Goal: Information Seeking & Learning: Compare options

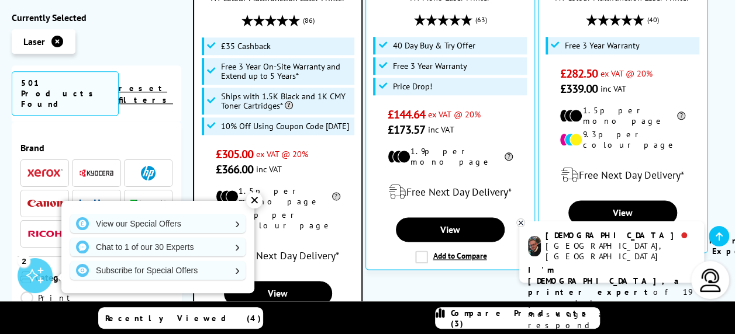
scroll to position [675, 0]
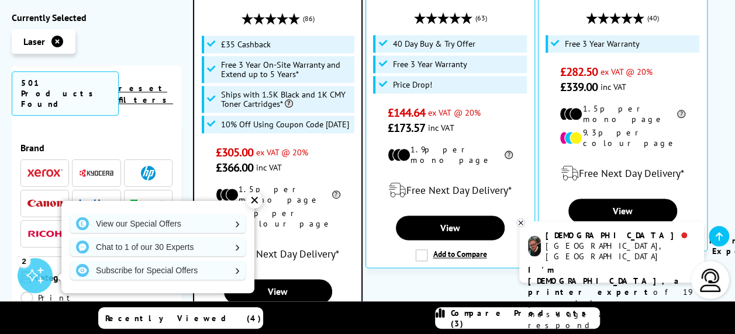
click at [256, 200] on div "✕" at bounding box center [254, 200] width 16 height 16
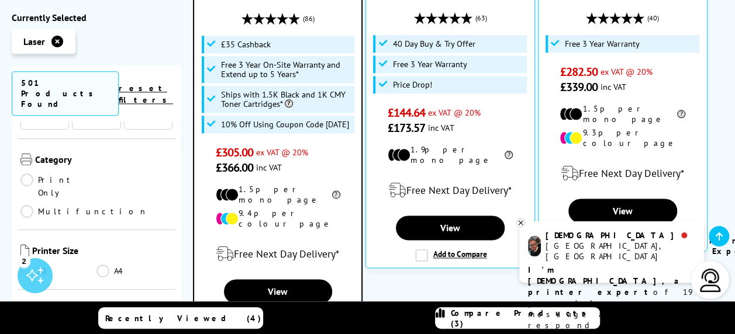
scroll to position [117, 0]
click at [103, 206] on link "Multifunction" at bounding box center [83, 212] width 127 height 13
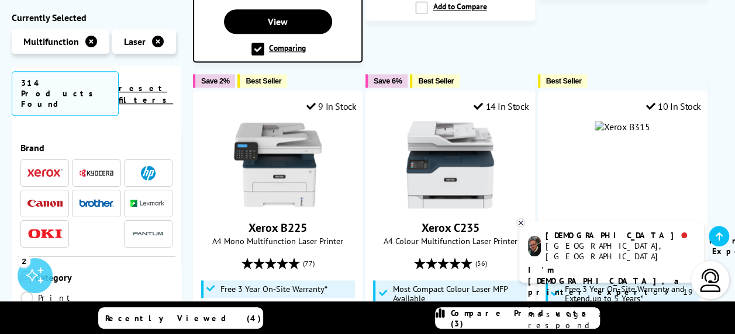
scroll to position [117, 0]
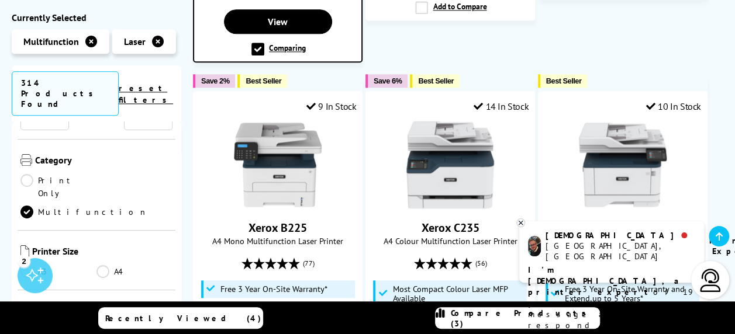
click at [103, 265] on link "A4" at bounding box center [134, 271] width 76 height 13
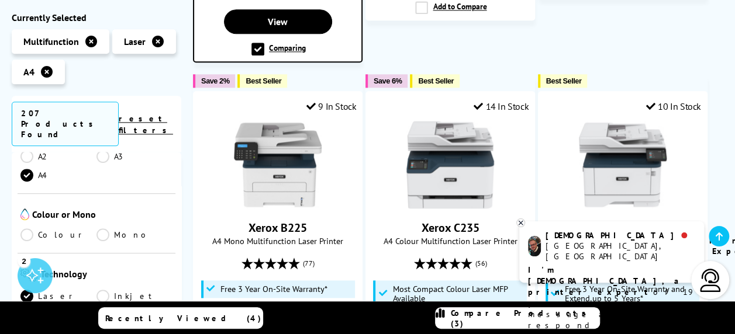
scroll to position [264, 0]
click at [101, 228] on link "Mono" at bounding box center [134, 234] width 76 height 13
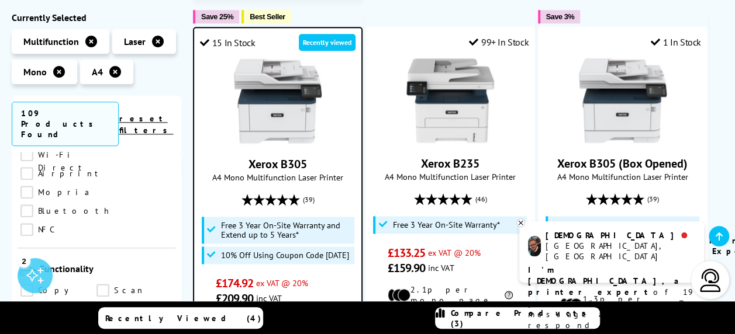
scroll to position [570, 0]
click at [27, 288] on link "Copy" at bounding box center [58, 294] width 76 height 13
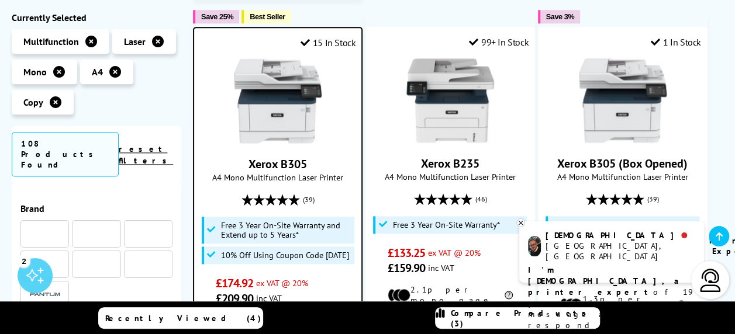
scroll to position [570, 0]
click at [98, 287] on link "Scan" at bounding box center [134, 293] width 76 height 13
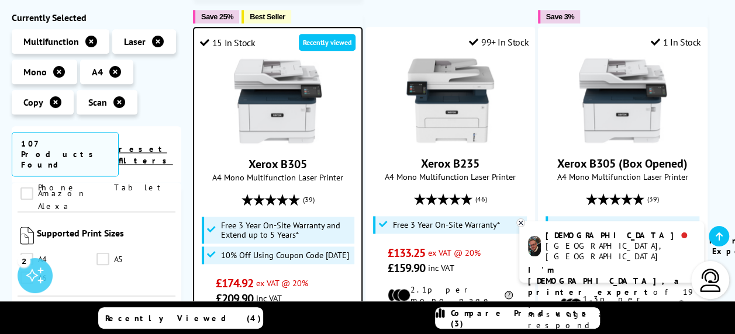
scroll to position [1067, 0]
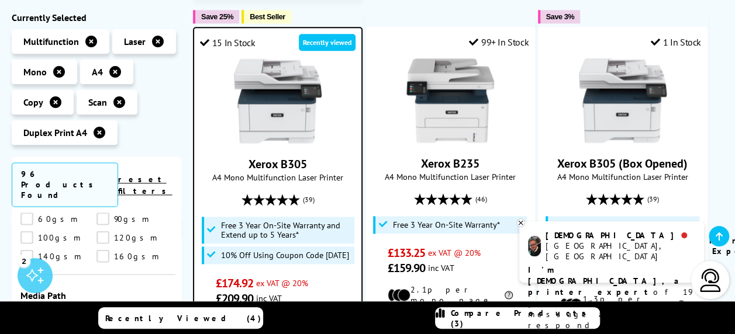
scroll to position [687, 0]
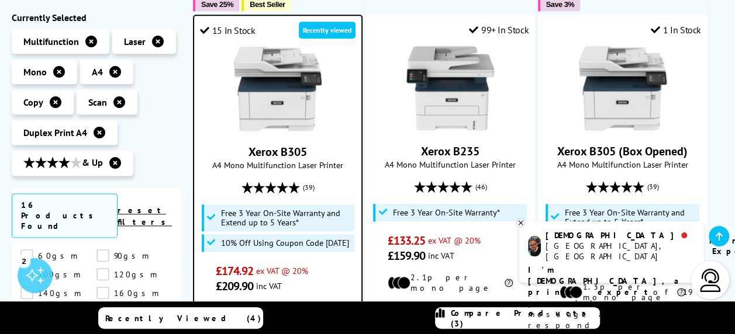
scroll to position [1610, 0]
click at [521, 224] on icon at bounding box center [521, 223] width 8 height 9
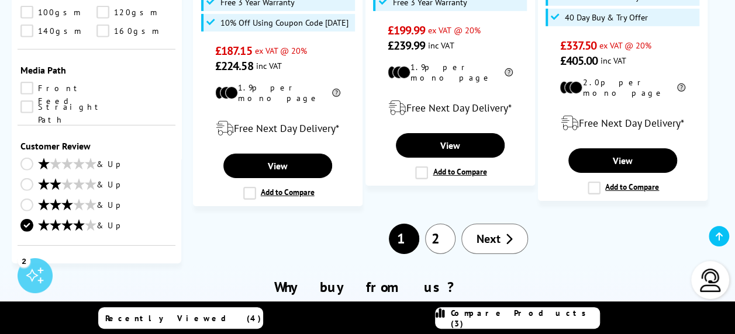
scroll to position [1832, 0]
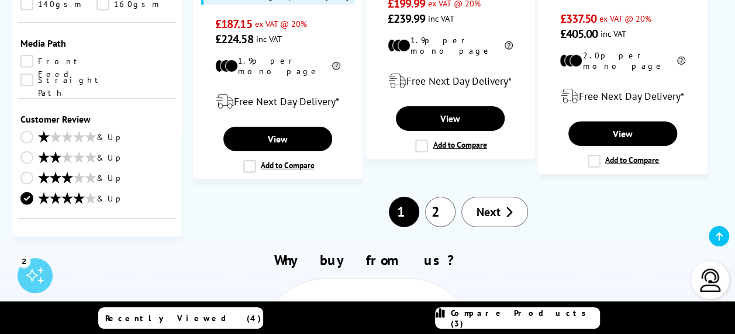
click at [494, 197] on link "Next" at bounding box center [494, 212] width 67 height 30
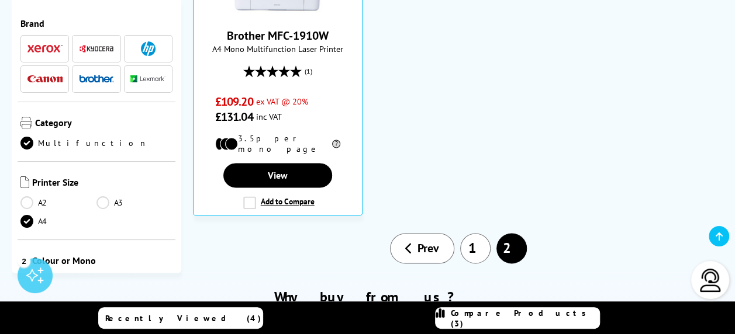
scroll to position [824, 0]
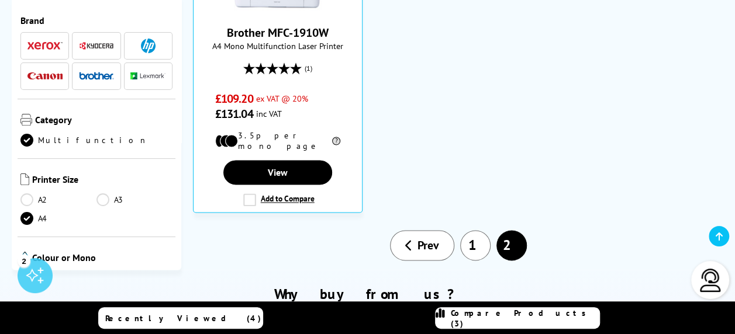
click at [423, 233] on link "Prev" at bounding box center [422, 245] width 64 height 30
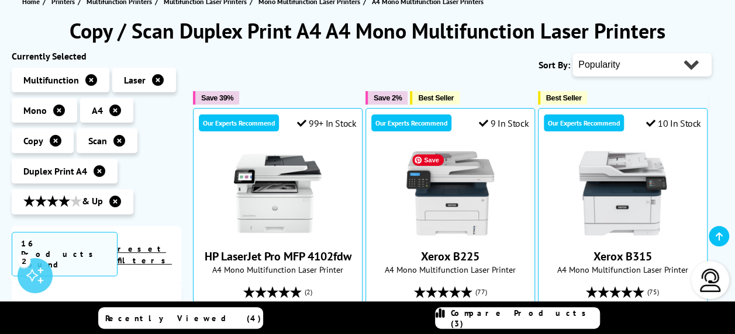
scroll to position [160, 0]
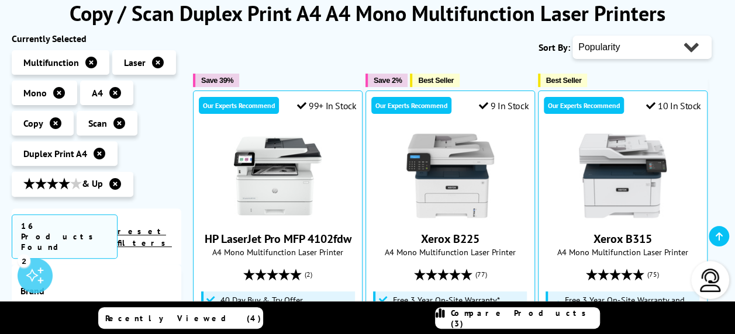
click at [643, 43] on select "Popularity Rating Price - Low to High Price - High to Low Running Costs - Low t…" at bounding box center [641, 47] width 139 height 23
select select "Size"
click at [572, 36] on select "Popularity Rating Price - Low to High Price - High to Low Running Costs - Low t…" at bounding box center [641, 47] width 139 height 23
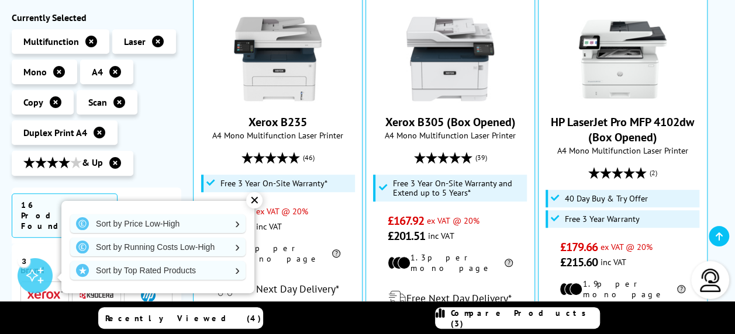
scroll to position [288, 0]
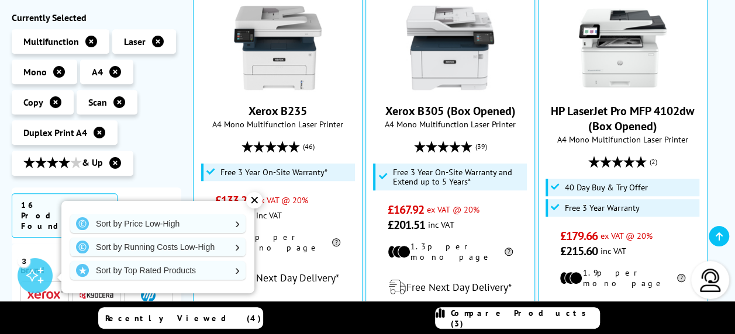
click at [257, 197] on div "✕" at bounding box center [254, 200] width 16 height 16
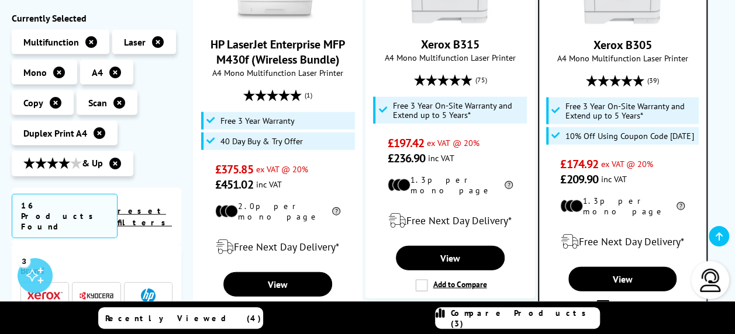
scroll to position [1265, 0]
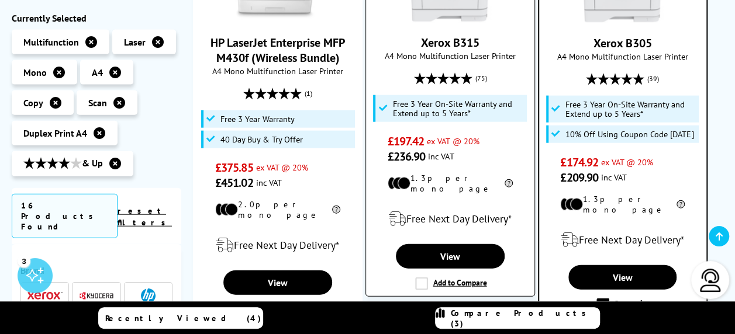
click at [444, 278] on label "Add to Compare" at bounding box center [450, 284] width 71 height 13
click at [0, 0] on input "Add to Compare" at bounding box center [0, 0] width 0 height 0
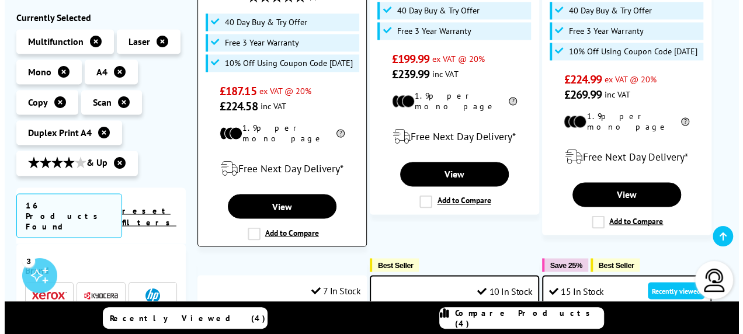
scroll to position [902, 0]
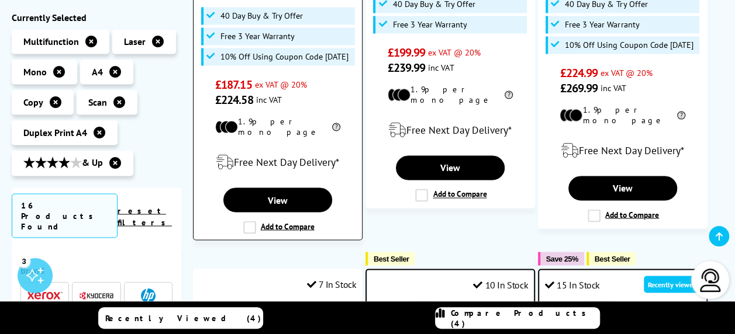
click at [265, 221] on label "Add to Compare" at bounding box center [278, 227] width 71 height 13
click at [0, 0] on input "Add to Compare" at bounding box center [0, 0] width 0 height 0
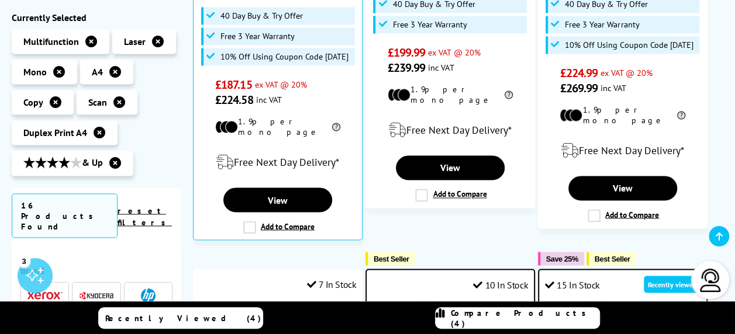
click at [508, 320] on span "Compare Products (4)" at bounding box center [525, 318] width 148 height 21
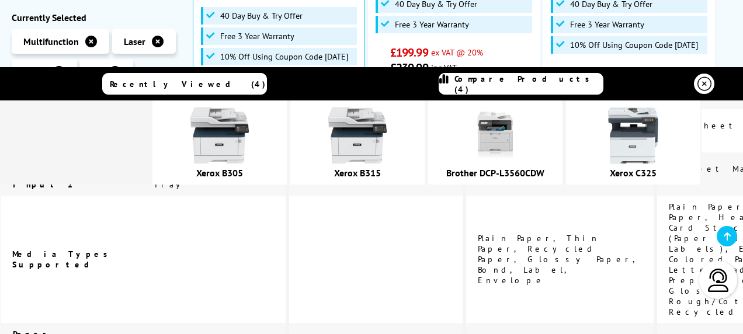
scroll to position [2810, 0]
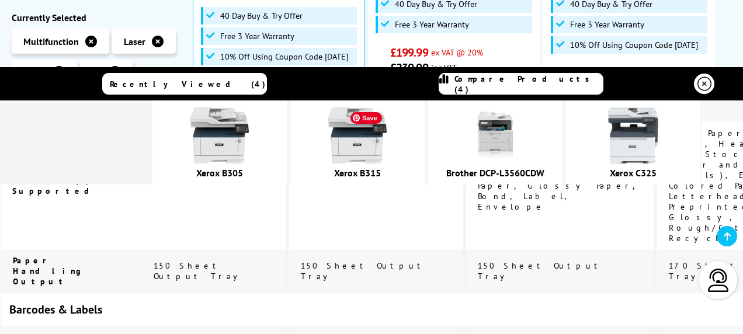
click at [376, 146] on img at bounding box center [357, 135] width 58 height 58
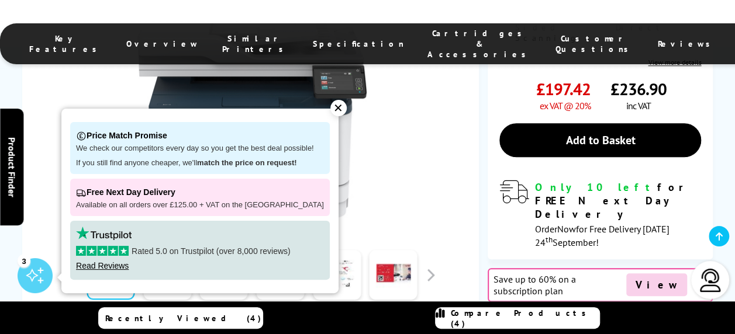
click at [330, 107] on div "✕" at bounding box center [338, 108] width 16 height 16
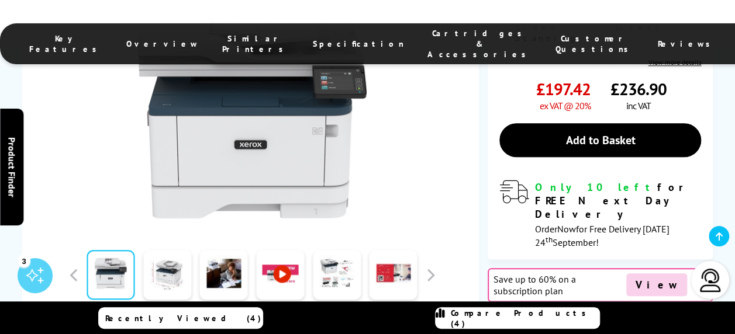
click at [508, 321] on span "Compare Products (4)" at bounding box center [525, 318] width 148 height 21
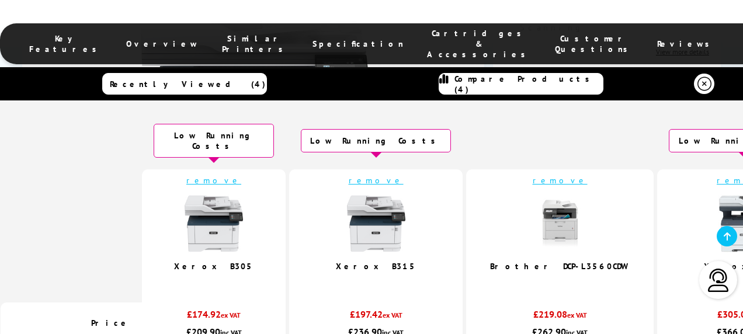
click at [378, 175] on link "remove" at bounding box center [376, 180] width 55 height 11
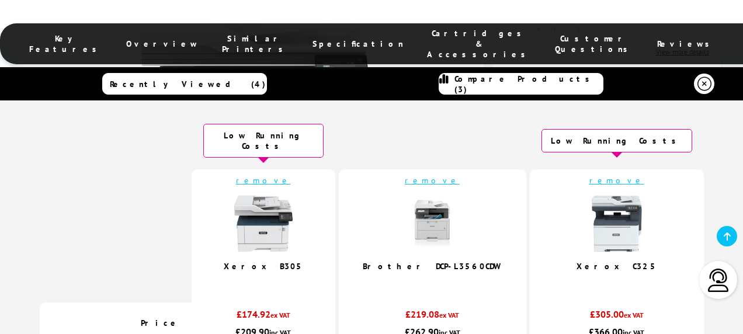
click at [590, 175] on link "remove" at bounding box center [617, 180] width 55 height 11
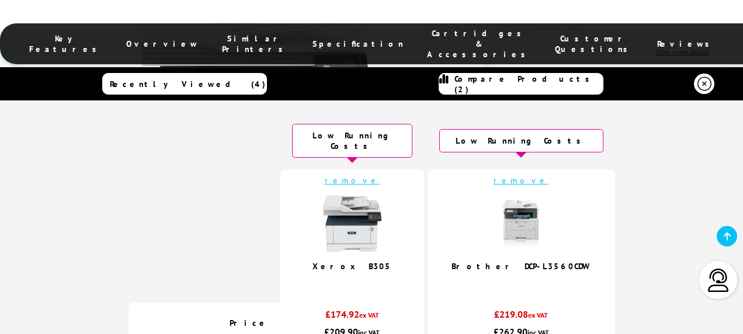
click at [509, 175] on link "remove" at bounding box center [521, 180] width 55 height 11
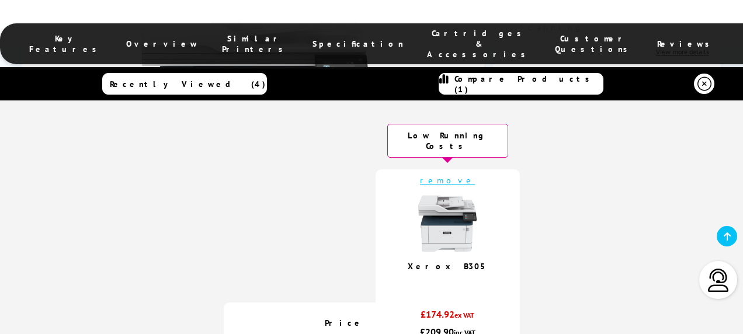
click at [701, 86] on icon at bounding box center [705, 84] width 14 height 14
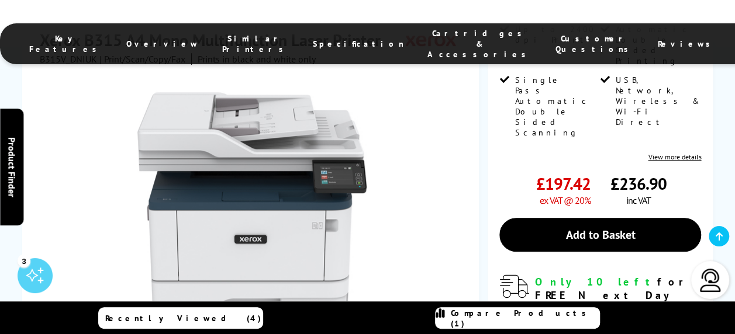
scroll to position [323, 0]
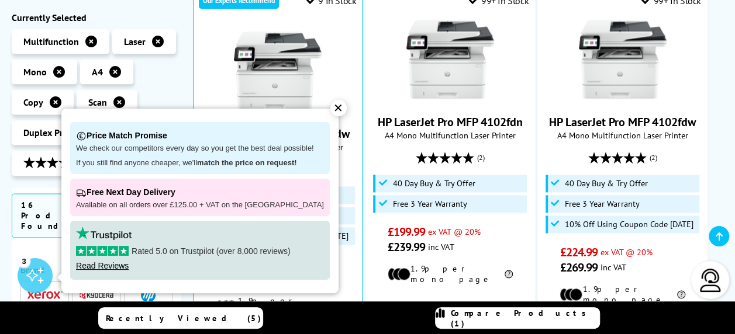
scroll to position [783, 0]
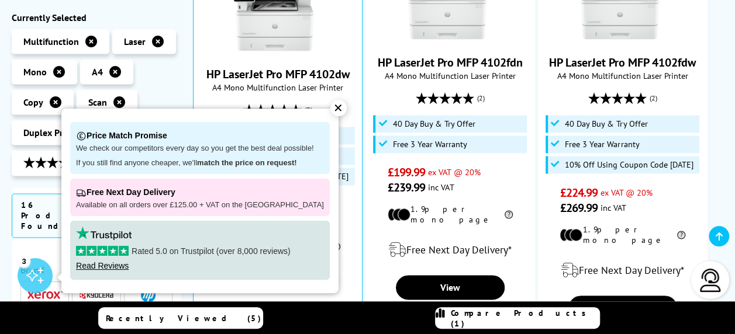
click at [330, 109] on div "✕" at bounding box center [338, 108] width 16 height 16
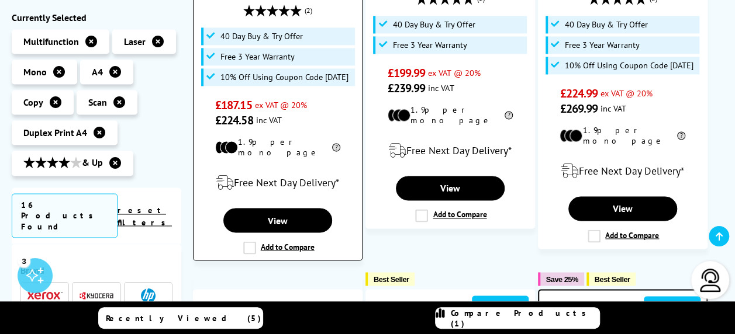
scroll to position [884, 0]
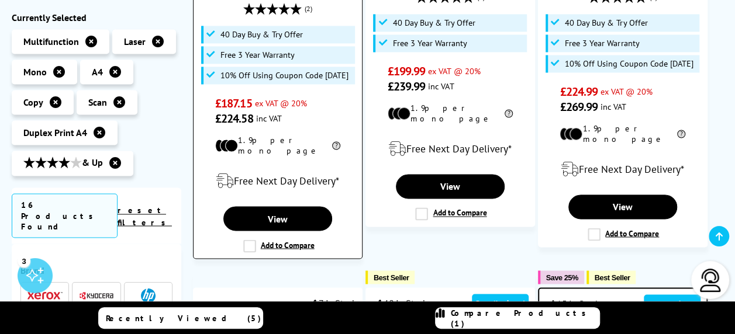
click at [272, 240] on label "Add to Compare" at bounding box center [278, 246] width 71 height 13
click at [0, 0] on input "Add to Compare" at bounding box center [0, 0] width 0 height 0
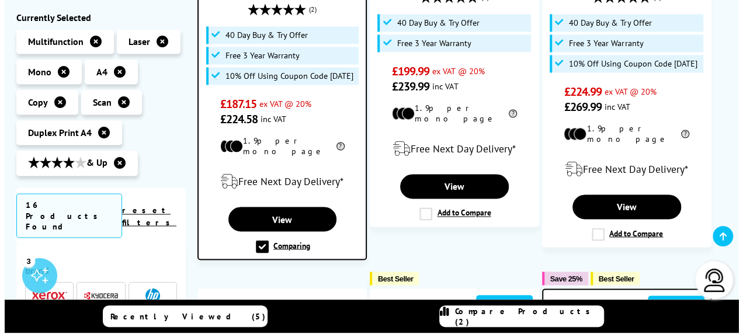
scroll to position [884, 0]
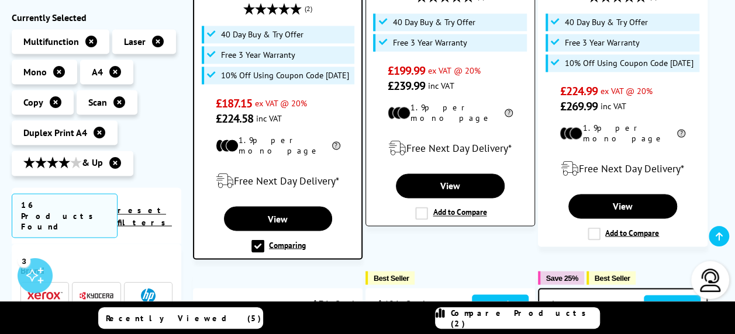
click at [451, 207] on label "Add to Compare" at bounding box center [450, 213] width 71 height 13
click at [0, 0] on input "Add to Compare" at bounding box center [0, 0] width 0 height 0
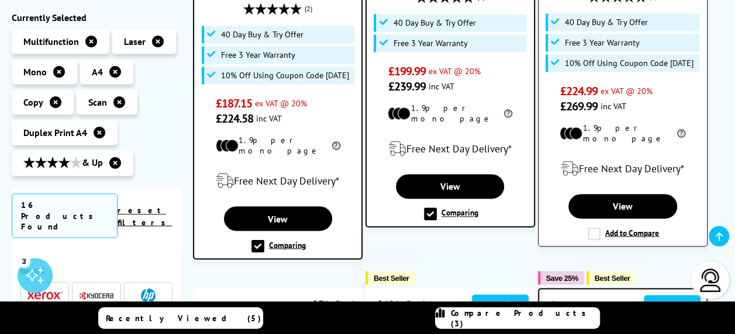
click at [626, 227] on label "Add to Compare" at bounding box center [622, 233] width 71 height 13
click at [0, 0] on input "Add to Compare" at bounding box center [0, 0] width 0 height 0
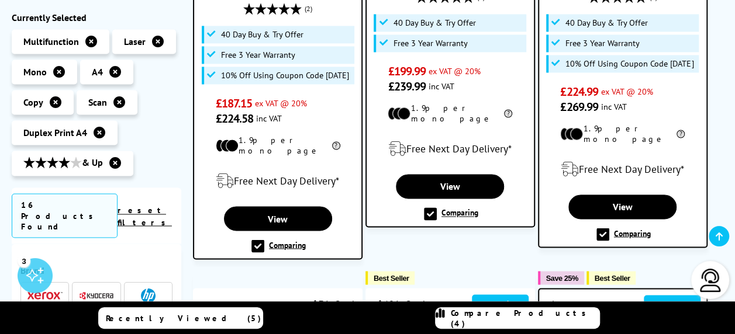
click at [515, 318] on span "Compare Products (4)" at bounding box center [525, 318] width 148 height 21
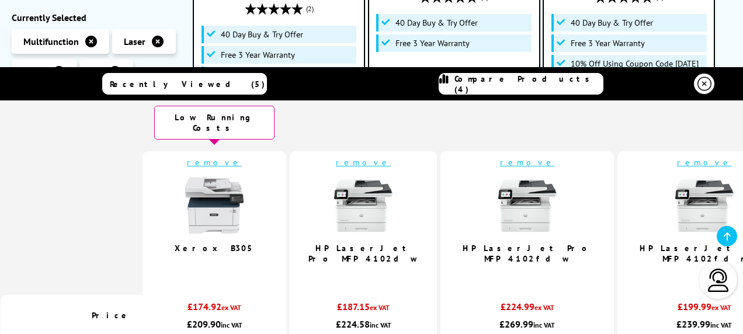
scroll to position [0, 0]
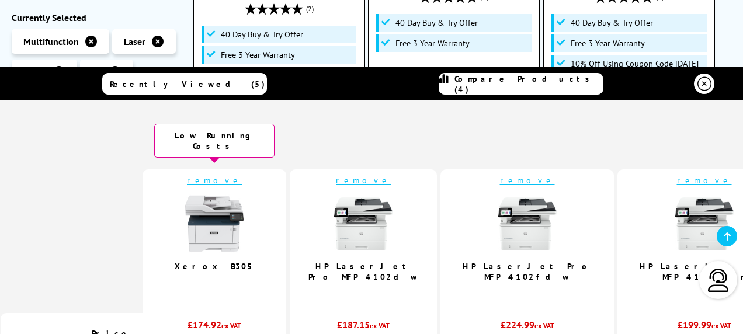
click at [677, 175] on link "remove" at bounding box center [704, 180] width 55 height 11
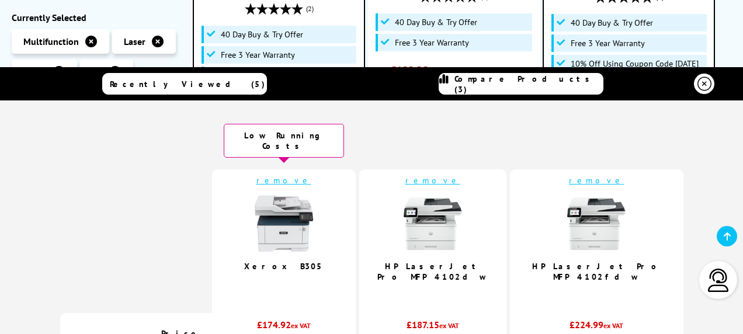
click at [582, 175] on link "remove" at bounding box center [596, 180] width 55 height 11
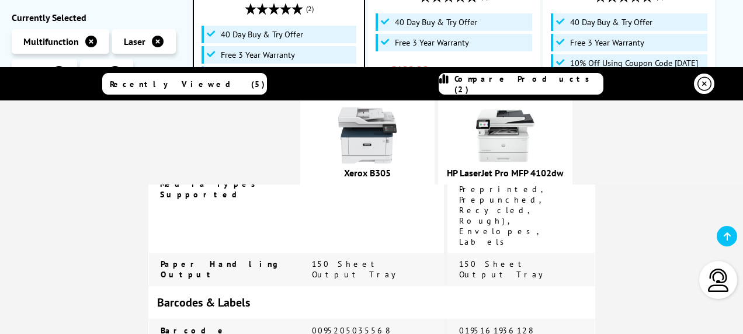
scroll to position [2169, 0]
click at [474, 173] on link "HP LaserJet Pro MFP 4102dw" at bounding box center [505, 173] width 117 height 12
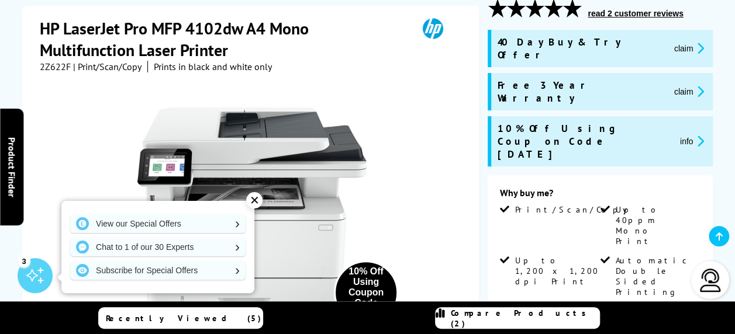
scroll to position [167, 0]
click at [255, 198] on div "✕" at bounding box center [254, 200] width 16 height 16
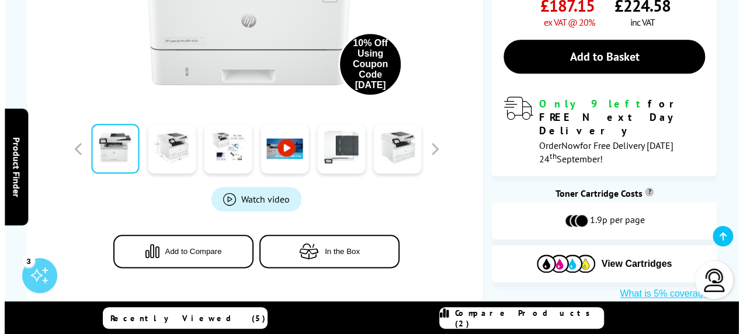
scroll to position [557, 0]
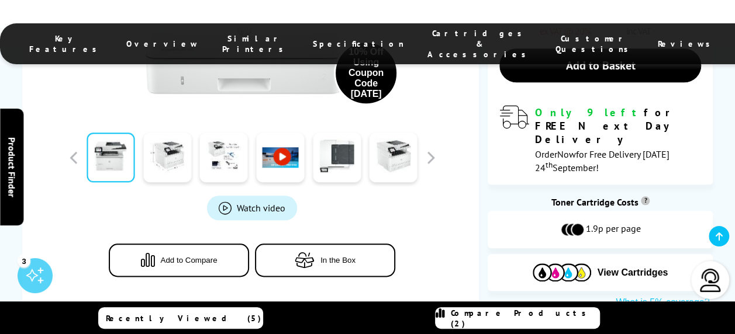
click at [520, 318] on span "Compare Products (2)" at bounding box center [525, 318] width 148 height 21
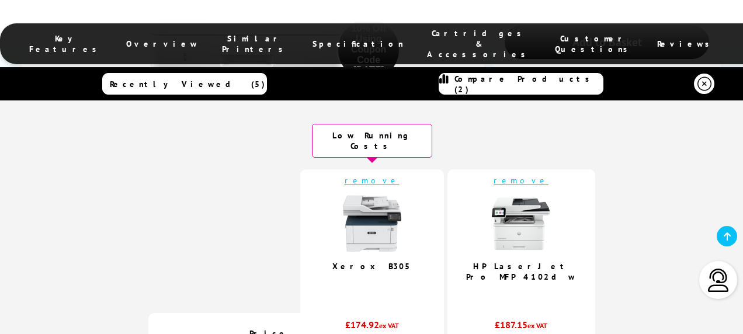
click at [374, 261] on link "Xerox B305" at bounding box center [372, 266] width 79 height 11
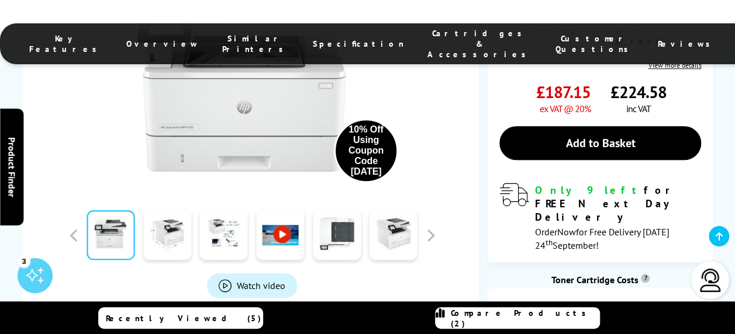
scroll to position [482, 0]
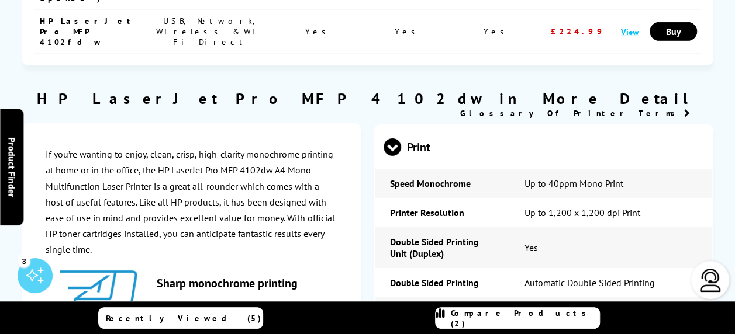
scroll to position [0, 0]
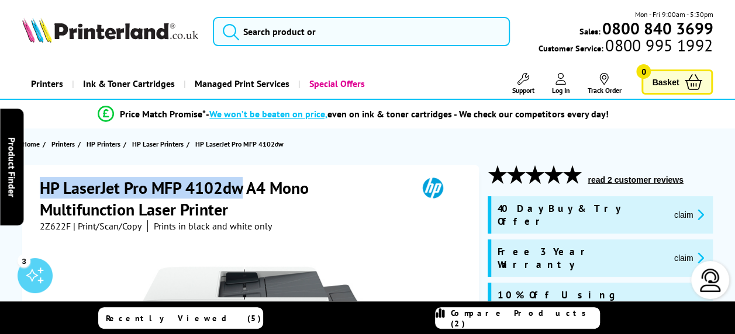
drag, startPoint x: 39, startPoint y: 185, endPoint x: 243, endPoint y: 186, distance: 204.0
click at [243, 186] on h1 "HP LaserJet Pro MFP 4102dw A4 Mono Multifunction Laser Printer" at bounding box center [223, 198] width 366 height 43
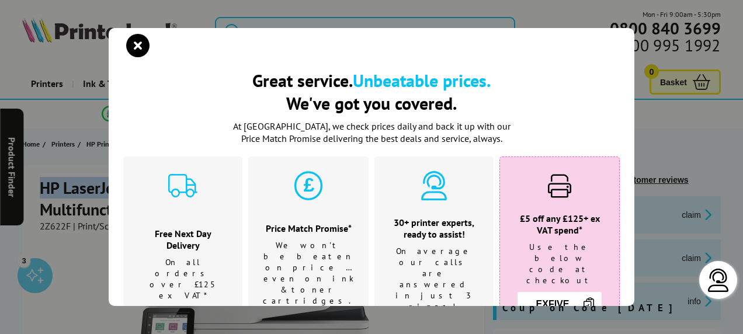
copy h1 "HP LaserJet Pro MFP 4102dw"
click at [144, 49] on icon "close modal" at bounding box center [137, 45] width 23 height 23
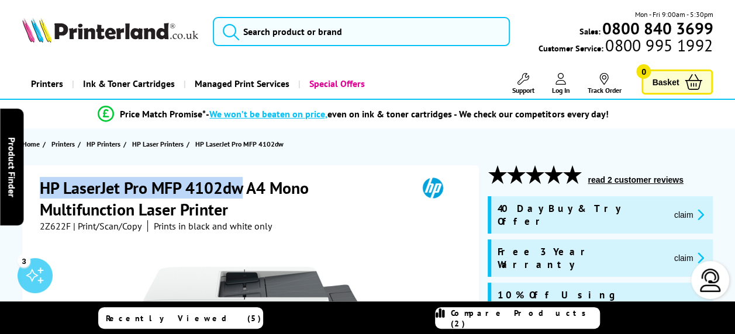
copy h1 "HP LaserJet Pro MFP 4102dw"
